Goal: Use online tool/utility: Utilize a website feature to perform a specific function

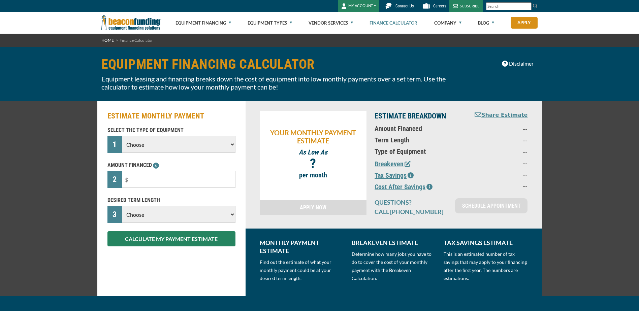
drag, startPoint x: 0, startPoint y: 0, endPoint x: 142, endPoint y: 150, distance: 206.4
click at [142, 150] on select "Choose Backhoe Boom/Bucket Truck Chipper Commercial Mower Crane DTG/DTF Printin…" at bounding box center [178, 144] width 113 height 17
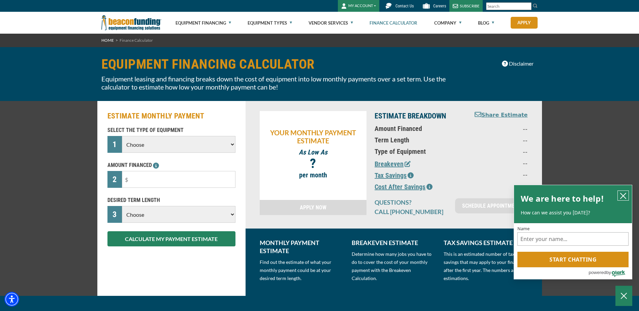
click at [624, 193] on icon "close chatbox" at bounding box center [623, 196] width 7 height 7
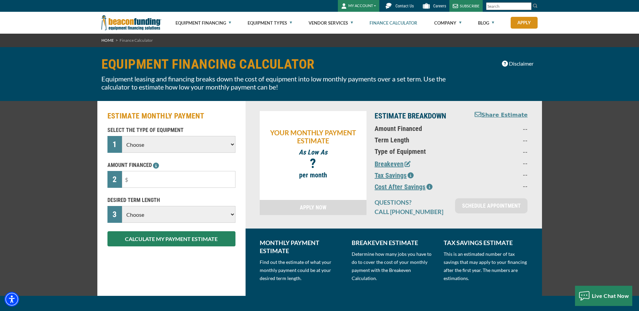
click at [155, 147] on select "Choose Backhoe Boom/Bucket Truck Chipper Commercial Mower Crane DTG/DTF Printin…" at bounding box center [178, 144] width 113 height 17
select select "25"
click at [122, 136] on select "Choose Backhoe Boom/Bucket Truck Chipper Commercial Mower Crane DTG/DTF Printin…" at bounding box center [178, 144] width 113 height 17
click at [141, 174] on input "text" at bounding box center [178, 179] width 113 height 17
type input "$90,000"
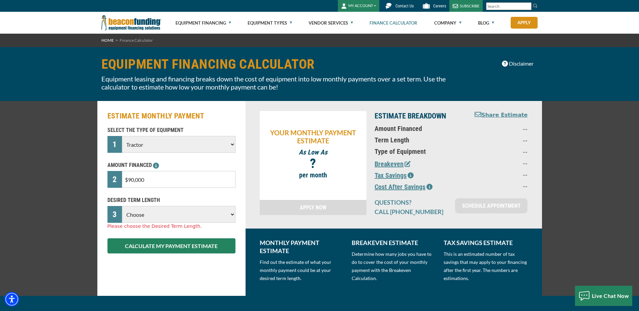
click at [145, 214] on select "Choose 36 Months 48 Months 60 Months" at bounding box center [178, 214] width 113 height 17
select select "48"
click at [122, 206] on select "Choose 36 Months 48 Months 60 Months" at bounding box center [178, 214] width 113 height 17
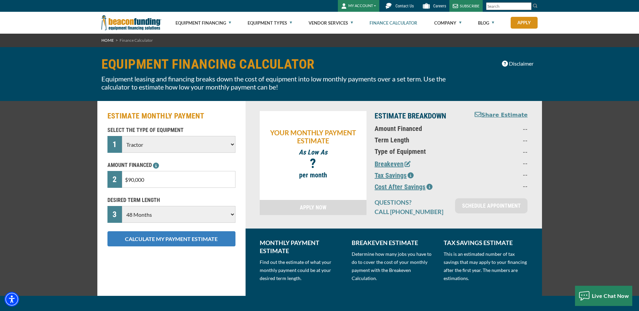
click at [148, 241] on button "CALCULATE MY PAYMENT ESTIMATE" at bounding box center [171, 238] width 128 height 15
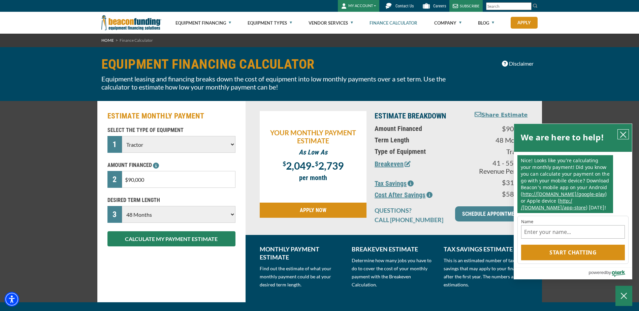
click at [622, 135] on icon "close chatbox" at bounding box center [623, 134] width 7 height 7
